Goal: Task Accomplishment & Management: Use online tool/utility

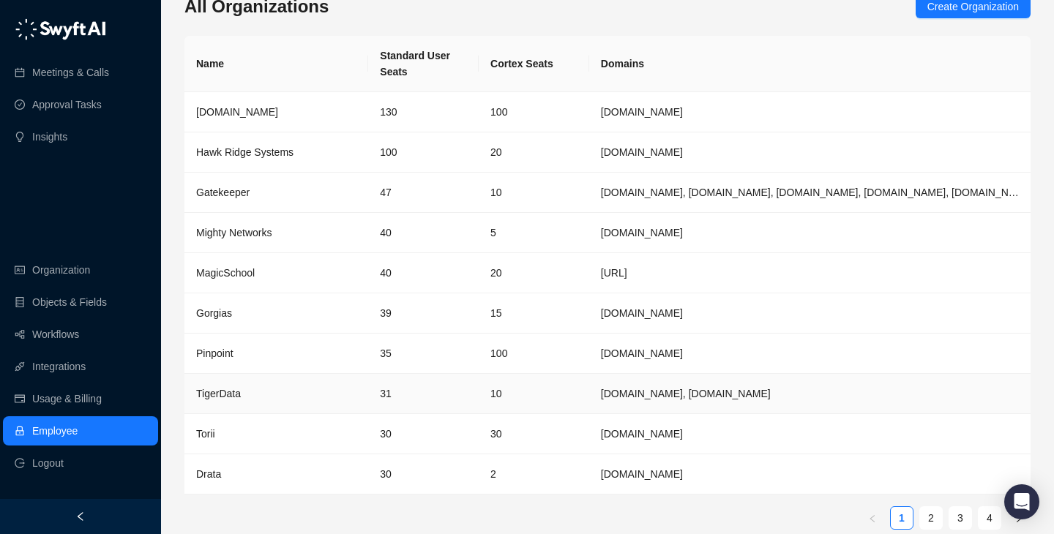
scroll to position [48, 0]
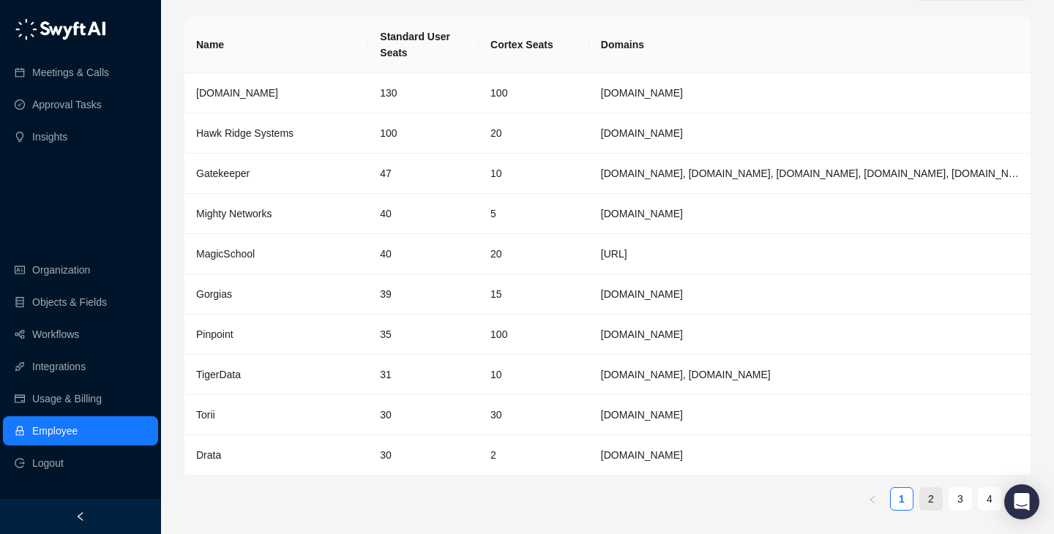
click at [925, 502] on link "2" at bounding box center [931, 499] width 22 height 22
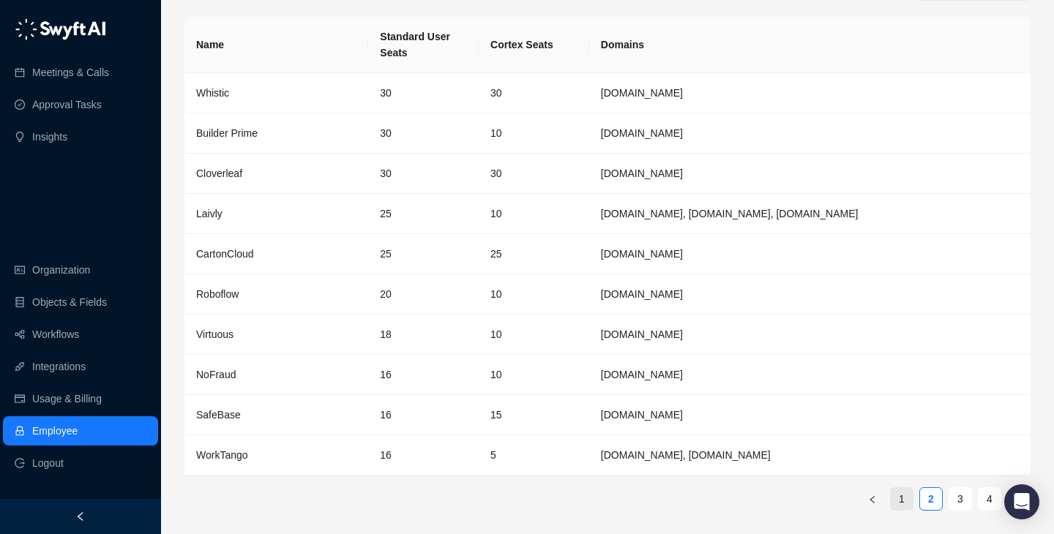
click at [909, 497] on link "1" at bounding box center [902, 499] width 22 height 22
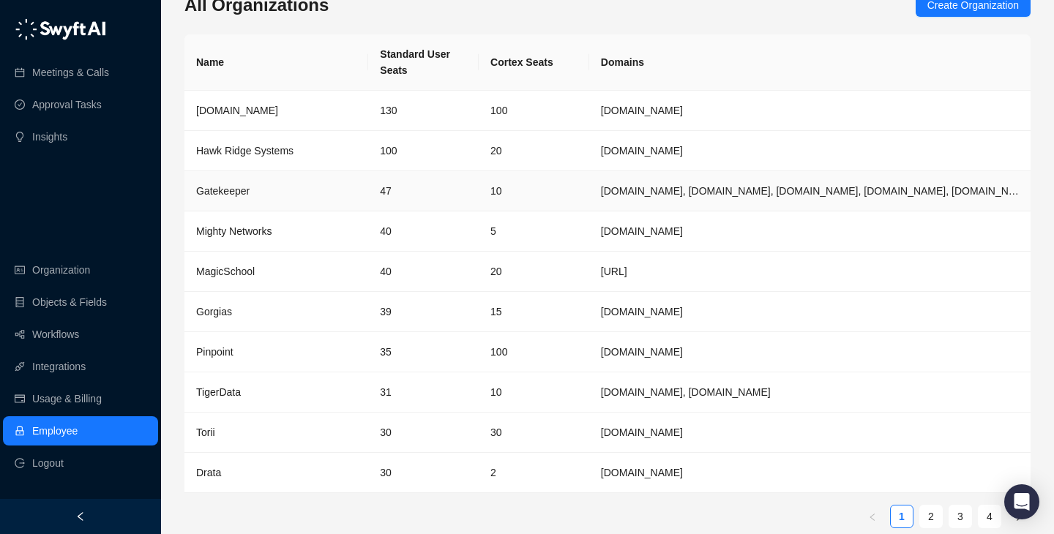
scroll to position [29, 0]
click at [503, 195] on td "10" at bounding box center [534, 193] width 111 height 40
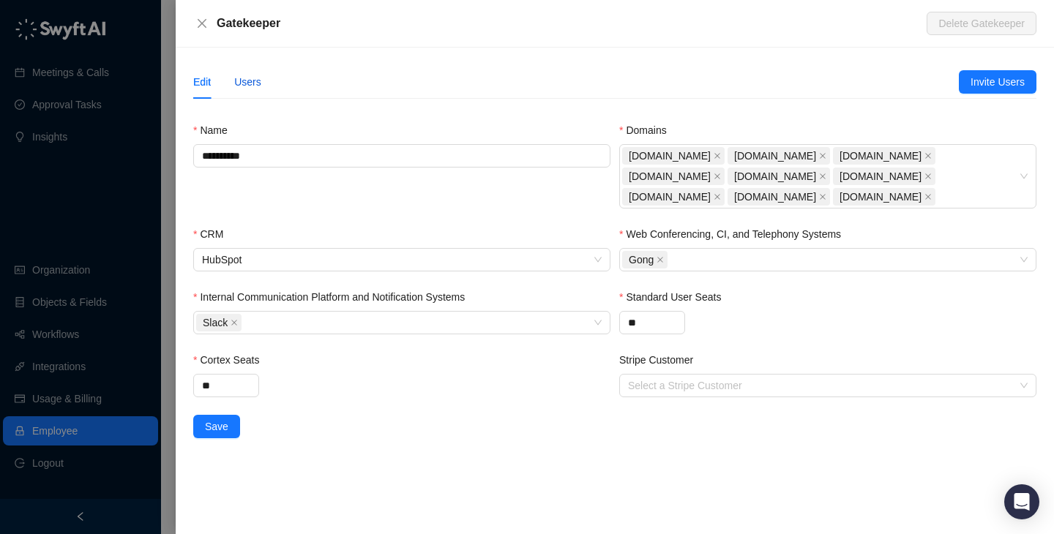
click at [254, 81] on div "Users" at bounding box center [247, 82] width 27 height 16
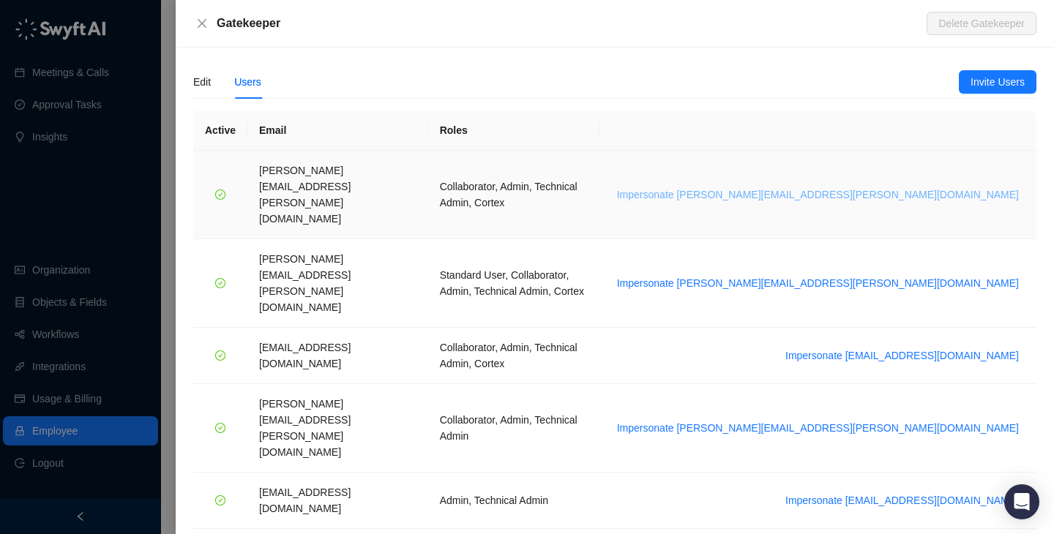
click at [881, 187] on span "Impersonate [PERSON_NAME][EMAIL_ADDRESS][PERSON_NAME][DOMAIN_NAME]" at bounding box center [818, 195] width 402 height 16
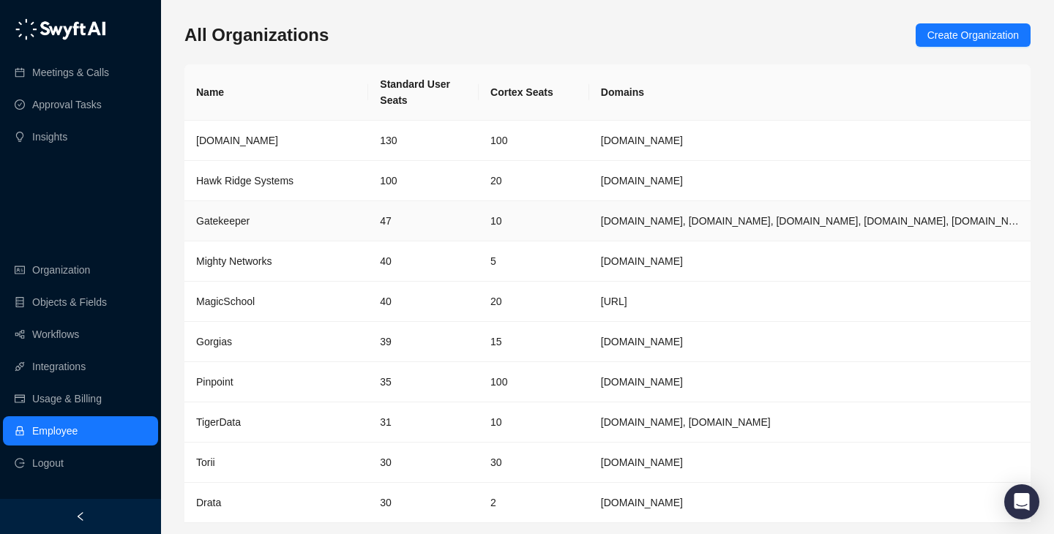
click at [328, 221] on div "Gatekeeper" at bounding box center [276, 221] width 160 height 16
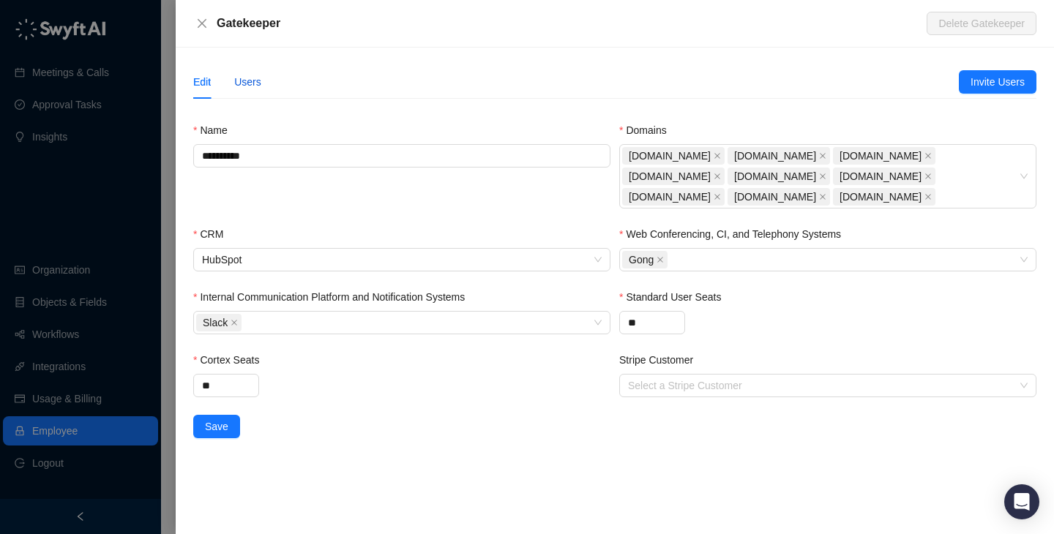
click at [243, 78] on div "Users" at bounding box center [247, 82] width 27 height 16
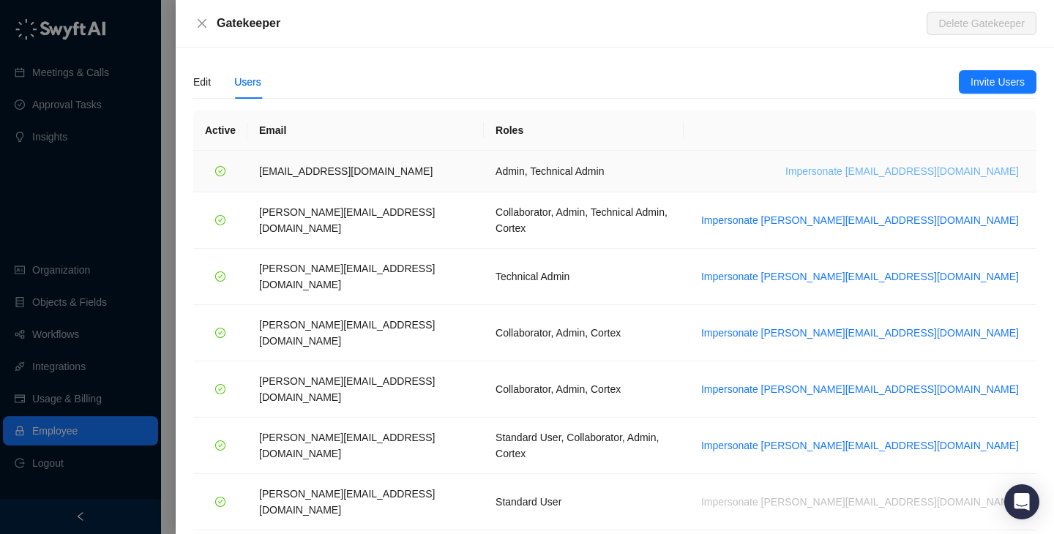
click at [949, 174] on span "Impersonate bart.m@gatekeeperhq.com" at bounding box center [903, 171] width 234 height 16
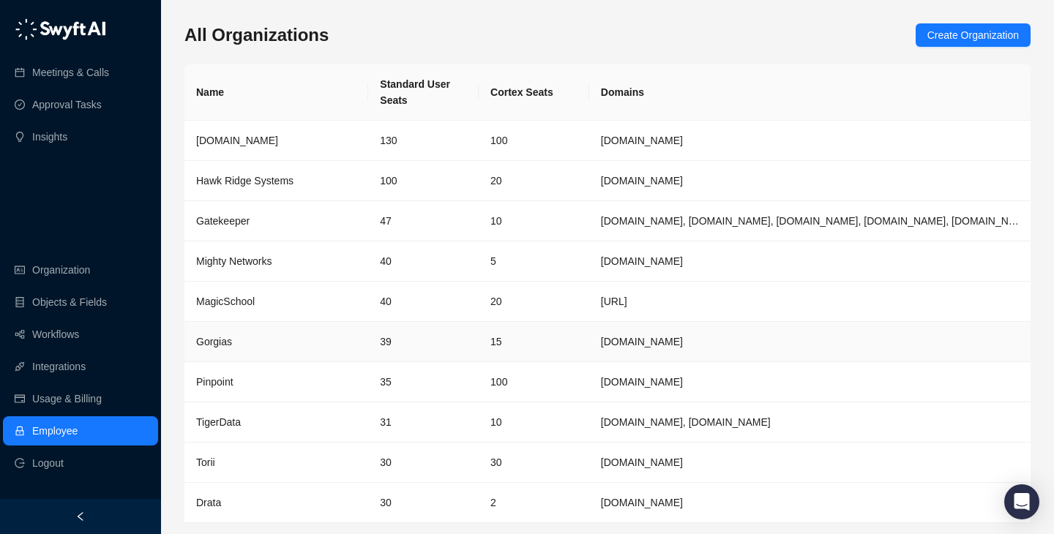
click at [321, 345] on div "Gorgias" at bounding box center [276, 342] width 160 height 16
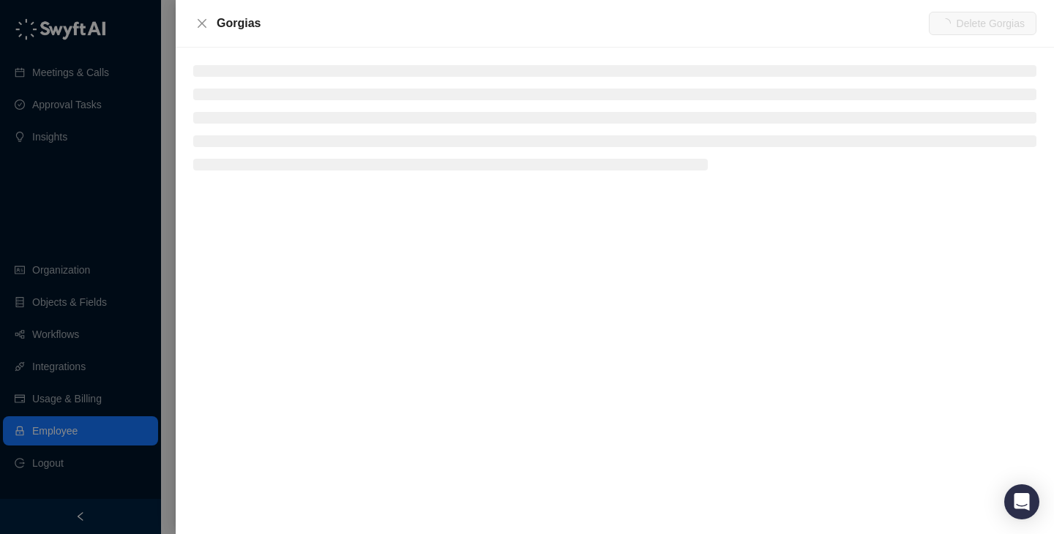
click at [20, 239] on div at bounding box center [527, 267] width 1054 height 534
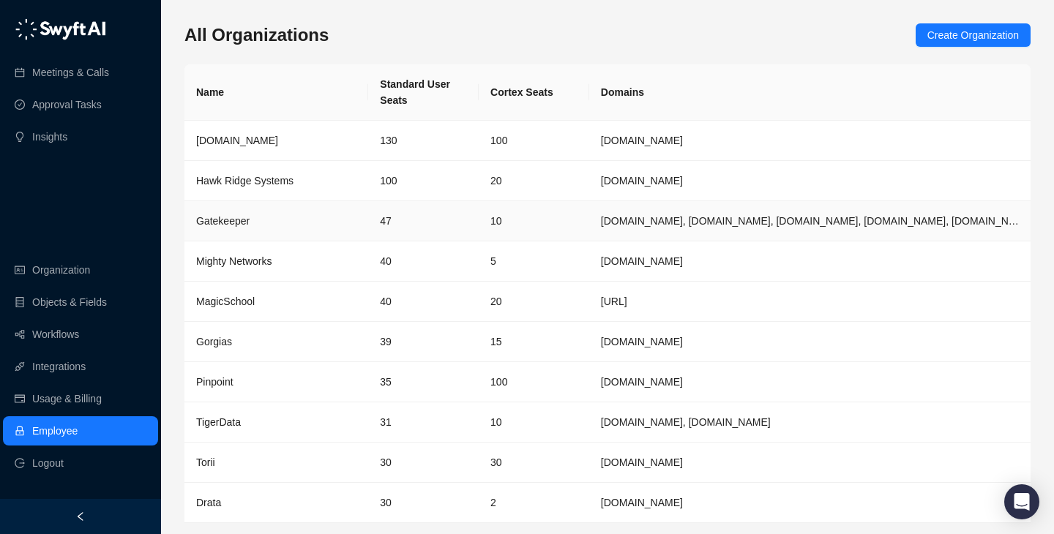
click at [400, 216] on td "47" at bounding box center [423, 221] width 111 height 40
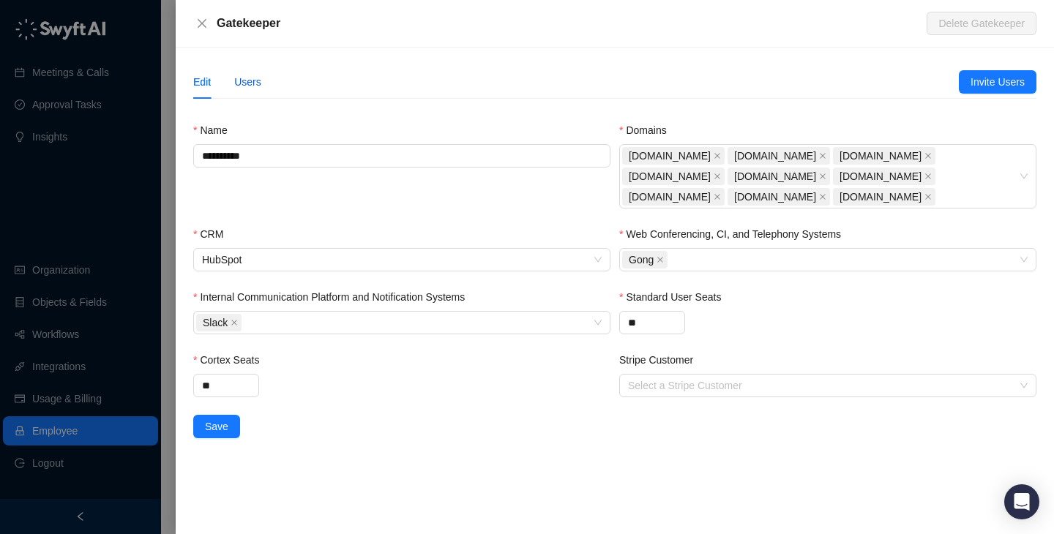
click at [248, 78] on div "Users" at bounding box center [247, 82] width 27 height 16
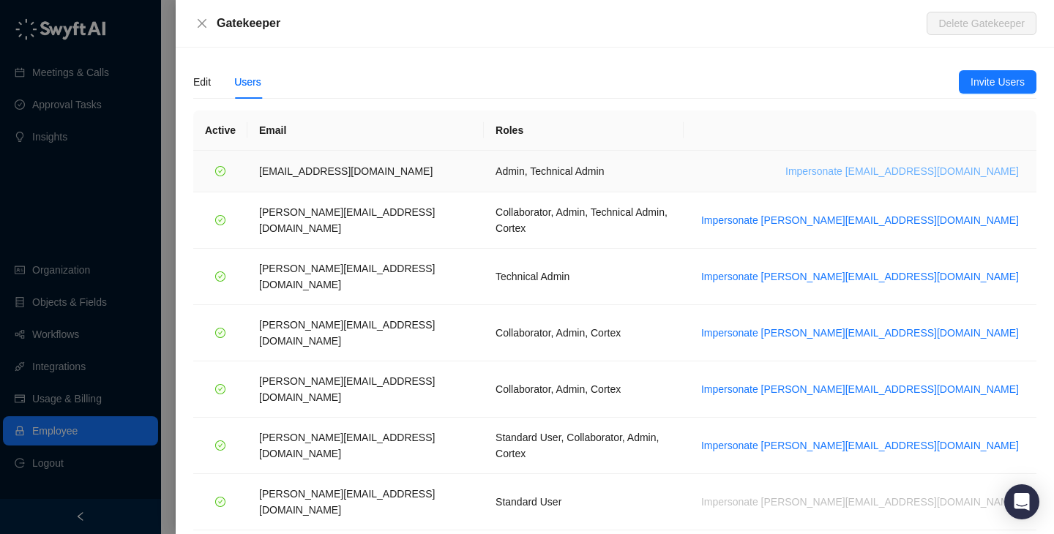
click at [959, 171] on span "Impersonate bart.m@gatekeeperhq.com" at bounding box center [903, 171] width 234 height 16
